Goal: Task Accomplishment & Management: Manage account settings

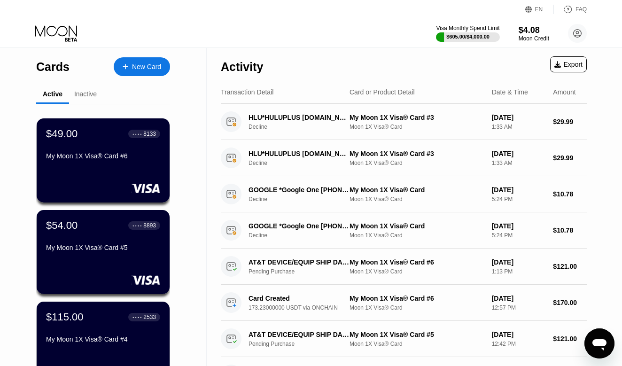
click at [169, 174] on div "$49.00 ● ● ● ● 8133 My Moon 1X Visa® Card #6 $54.00 ● ● ● ● 8893 My Moon 1X Vis…" at bounding box center [103, 300] width 134 height 393
click at [184, 111] on div "Cards New Card Active Inactive $49.00 ● ● ● ● 8133 My Moon 1X Visa® Card #6 $54…" at bounding box center [103, 318] width 207 height 541
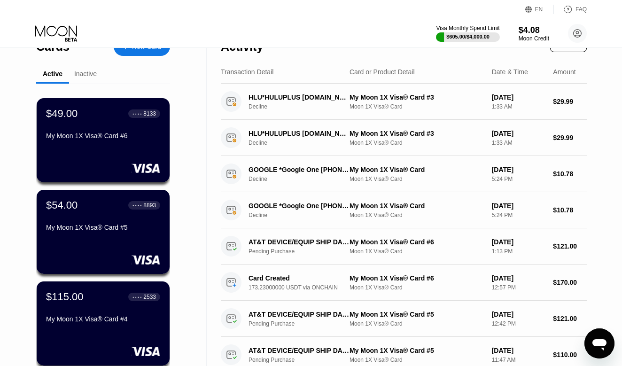
scroll to position [20, 0]
click at [200, 146] on div "Cards New Card Active Inactive $49.00 ● ● ● ● 8133 My Moon 1X Visa® Card #6 $54…" at bounding box center [103, 298] width 207 height 541
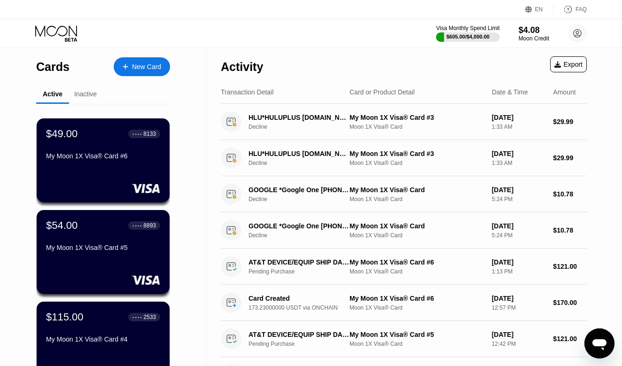
scroll to position [0, 0]
click at [24, 224] on div "Cards New Card Active Inactive $49.00 ● ● ● ● 8133 My Moon 1X Visa® Card #6 $54…" at bounding box center [103, 318] width 207 height 541
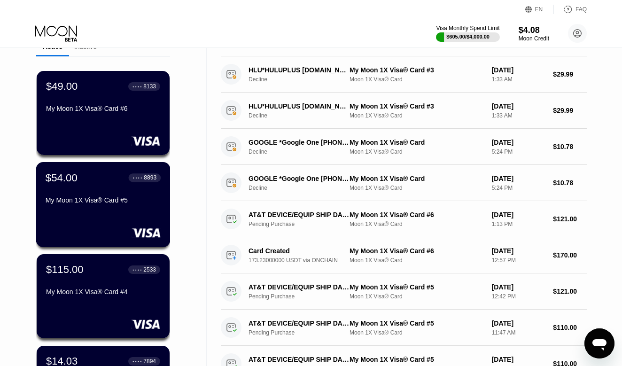
scroll to position [27, 0]
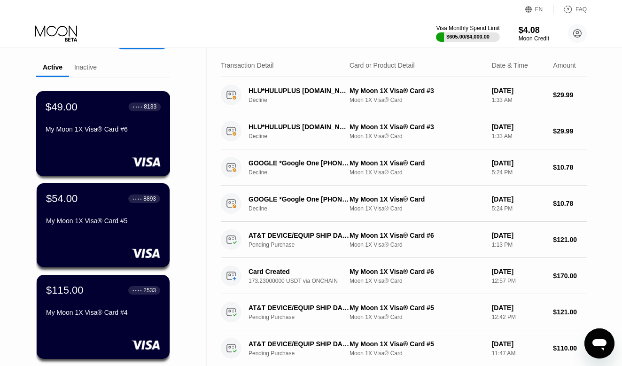
click at [88, 154] on div "$49.00 ● ● ● ● 8133 My Moon 1X Visa® Card #6" at bounding box center [103, 133] width 134 height 85
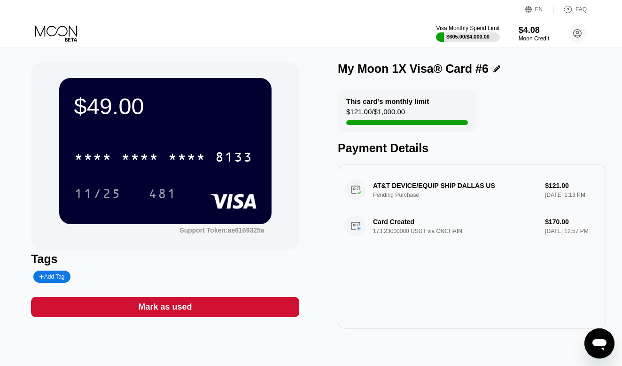
click at [221, 158] on div "* * * * * * * * * * * * 8133" at bounding box center [165, 154] width 182 height 32
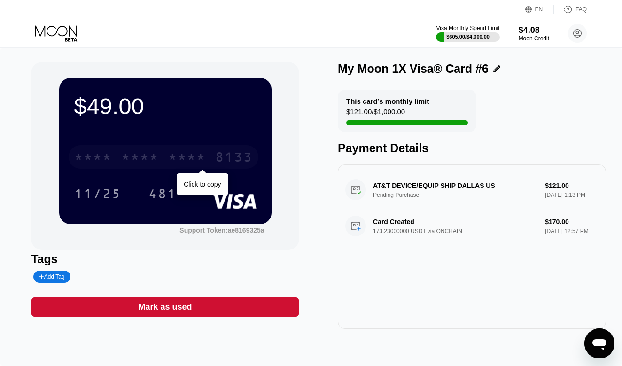
click at [229, 158] on div "8133" at bounding box center [234, 158] width 38 height 15
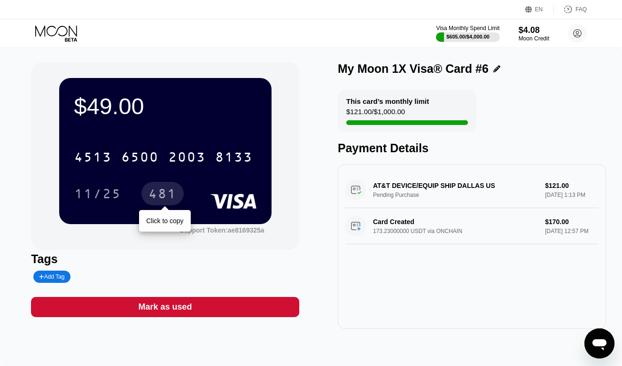
click at [157, 193] on div "481" at bounding box center [163, 195] width 28 height 15
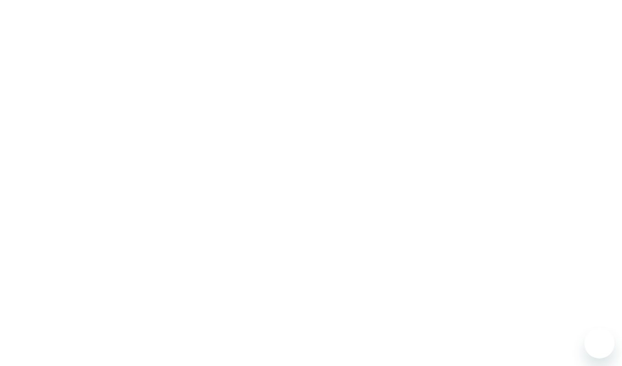
click at [57, 34] on div at bounding box center [311, 183] width 622 height 366
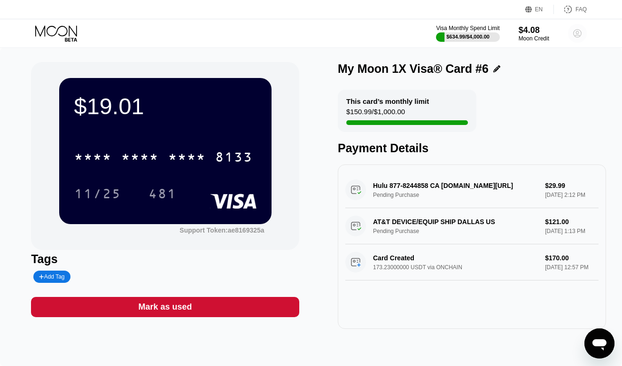
click at [578, 35] on icon at bounding box center [577, 33] width 5 height 5
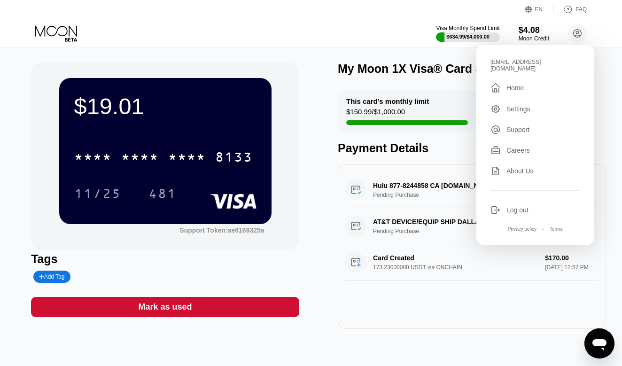
click at [517, 91] on div "[EMAIL_ADDRESS][DOMAIN_NAME]  Home Settings Support Careers About Us Log out P…" at bounding box center [536, 145] width 118 height 200
click at [517, 86] on div " Home" at bounding box center [535, 87] width 89 height 11
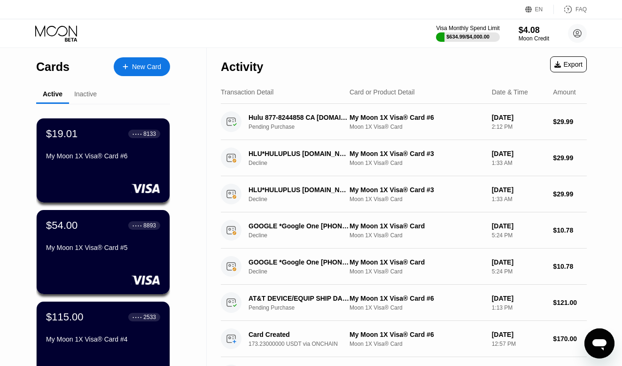
click at [198, 214] on div "Cards New Card Active Inactive $19.01 ● ● ● ● 8133 My Moon 1X Visa® Card #6 $54…" at bounding box center [103, 318] width 207 height 541
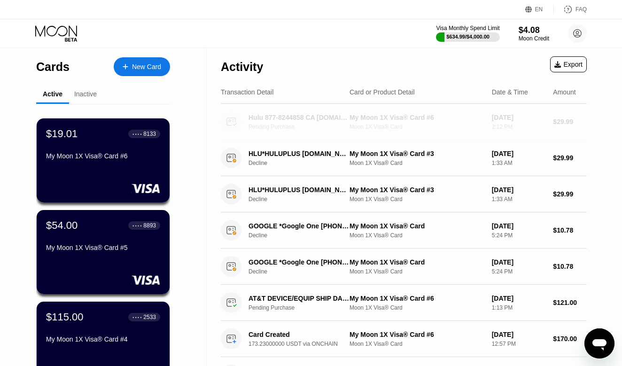
click at [267, 120] on div "Hulu 877-8244858 CA [DOMAIN_NAME][URL]" at bounding box center [300, 118] width 102 height 8
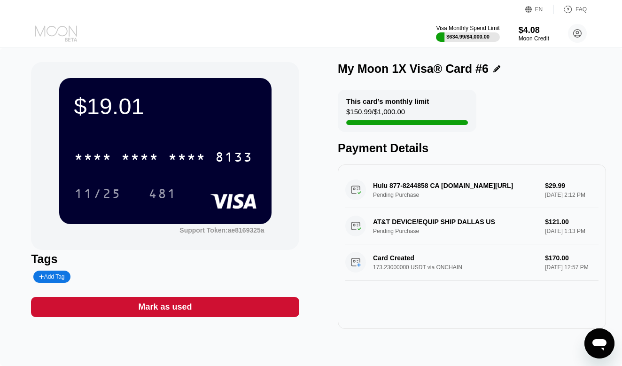
click at [60, 32] on icon at bounding box center [57, 33] width 44 height 16
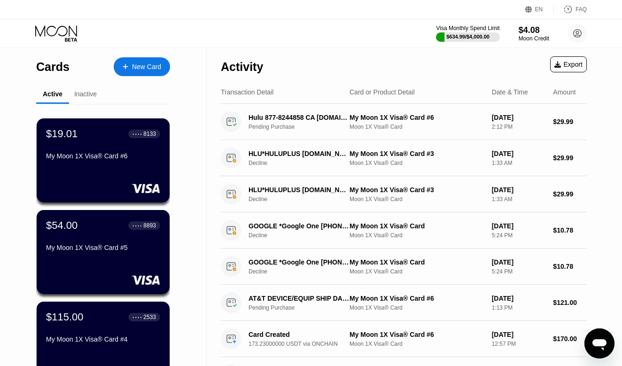
click at [182, 235] on div "Cards New Card Active Inactive $19.01 ● ● ● ● 8133 My Moon 1X Visa® Card #6 $54…" at bounding box center [103, 318] width 207 height 541
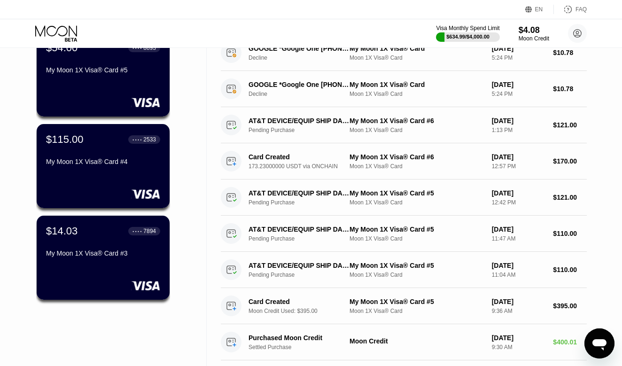
scroll to position [185, 0]
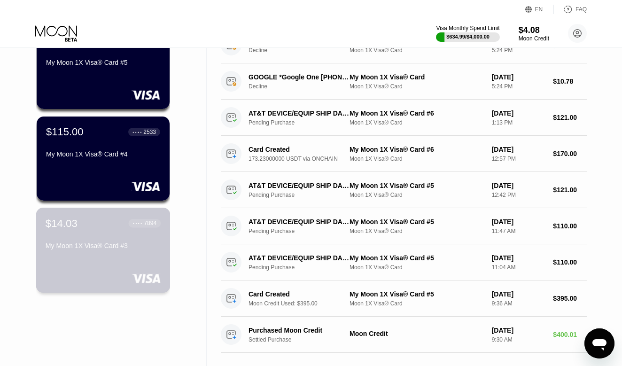
click at [94, 261] on div "$14.03 ● ● ● ● 7894 My Moon 1X Visa® Card #3" at bounding box center [103, 250] width 134 height 85
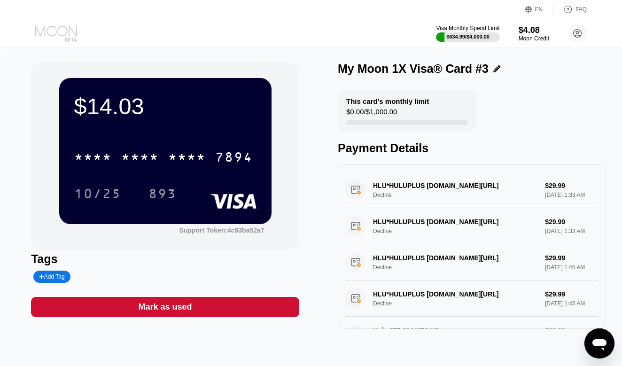
click at [57, 31] on icon at bounding box center [56, 30] width 42 height 11
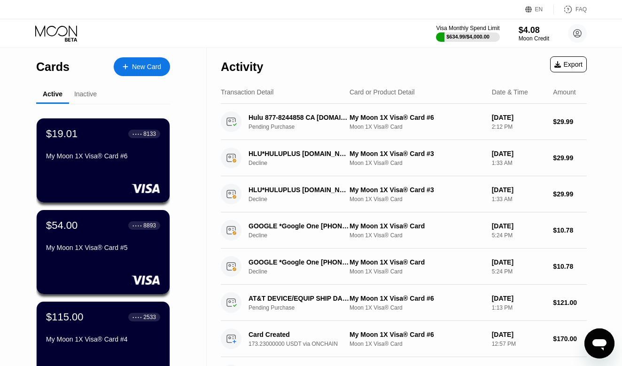
click at [87, 97] on div "Inactive" at bounding box center [85, 94] width 23 height 8
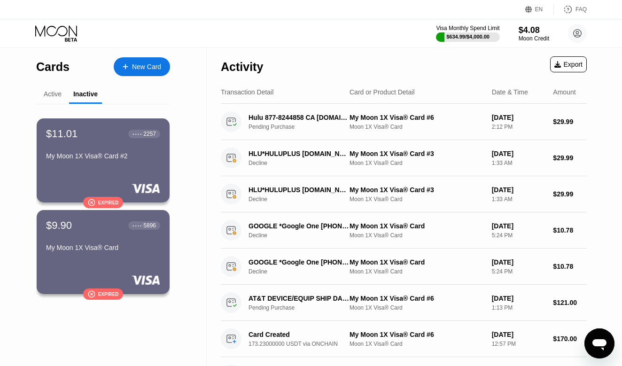
click at [58, 98] on div "Active" at bounding box center [53, 94] width 18 height 8
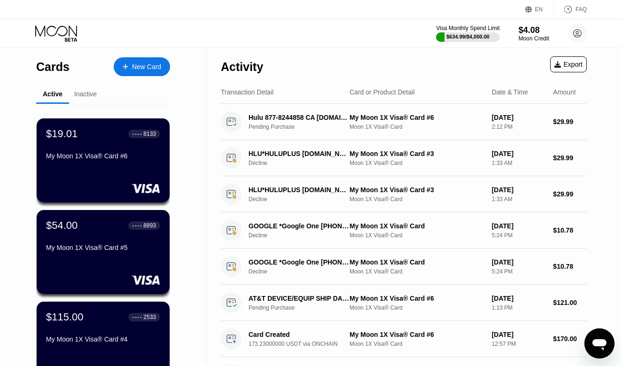
click at [86, 107] on div "$19.01 ● ● ● ● 8133 My Moon 1X Visa® Card #6 $54.00 ● ● ● ● 8893 My Moon 1X Vis…" at bounding box center [103, 300] width 134 height 393
click at [95, 233] on div "$54.00 ● ● ● ● 8893 My Moon 1X Visa® Card #5" at bounding box center [103, 237] width 115 height 36
click at [168, 111] on div "$19.01 ● ● ● ● 8133 My Moon 1X Visa® Card #6 $54.00 ● ● ● ● 8893 My Moon 1X Vis…" at bounding box center [103, 300] width 134 height 393
click at [72, 264] on div "$54.00 ● ● ● ● 8893 My Moon 1X Visa® Card #5" at bounding box center [103, 252] width 134 height 85
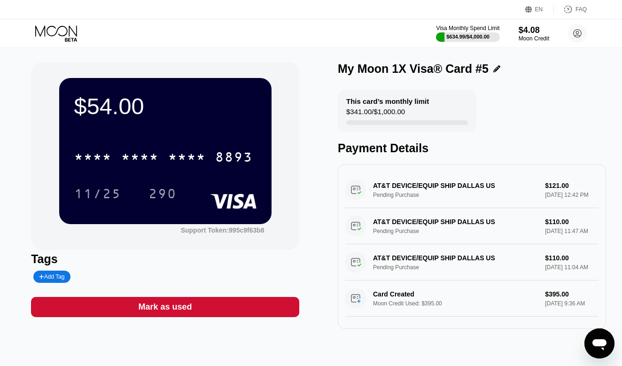
click at [292, 0] on div "EN Language Select an item Save FAQ" at bounding box center [311, 9] width 622 height 19
click at [50, 26] on icon at bounding box center [57, 33] width 44 height 16
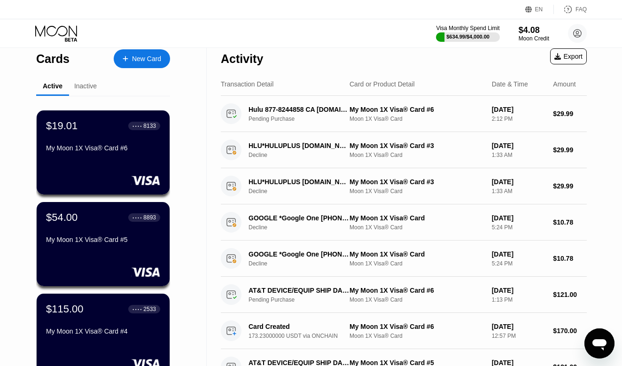
scroll to position [0, 0]
